Goal: Task Accomplishment & Management: Manage account settings

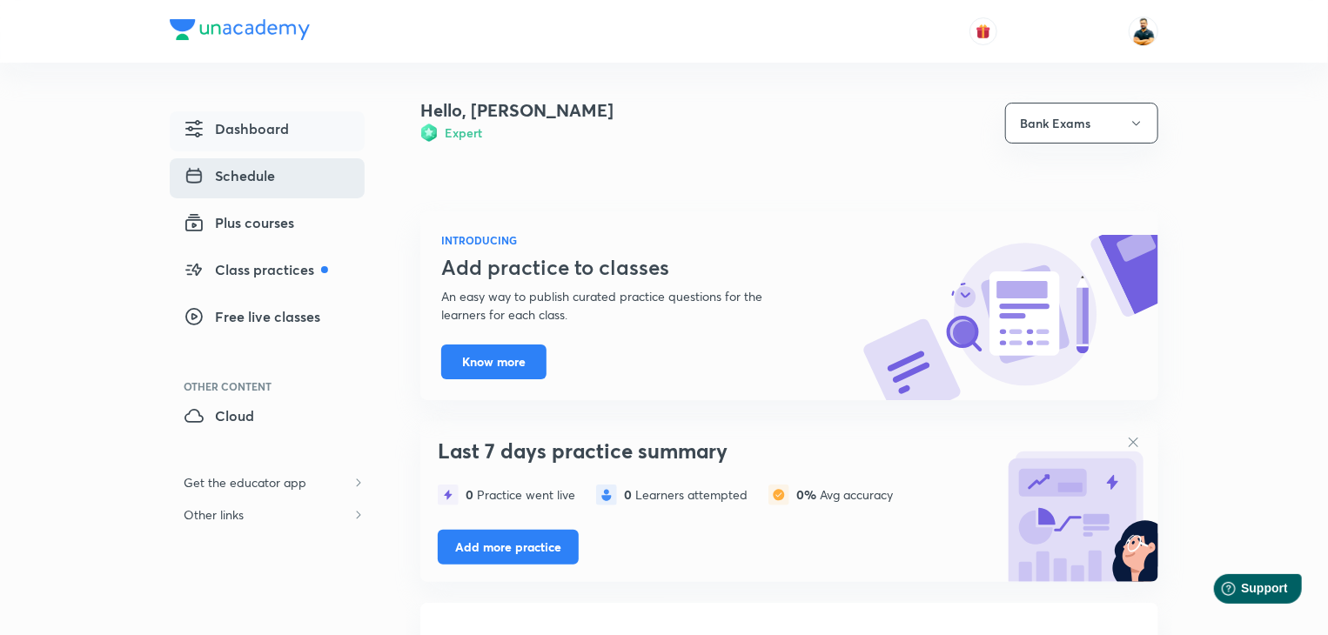
click at [262, 177] on span "Schedule" at bounding box center [229, 175] width 91 height 21
